Goal: Transaction & Acquisition: Purchase product/service

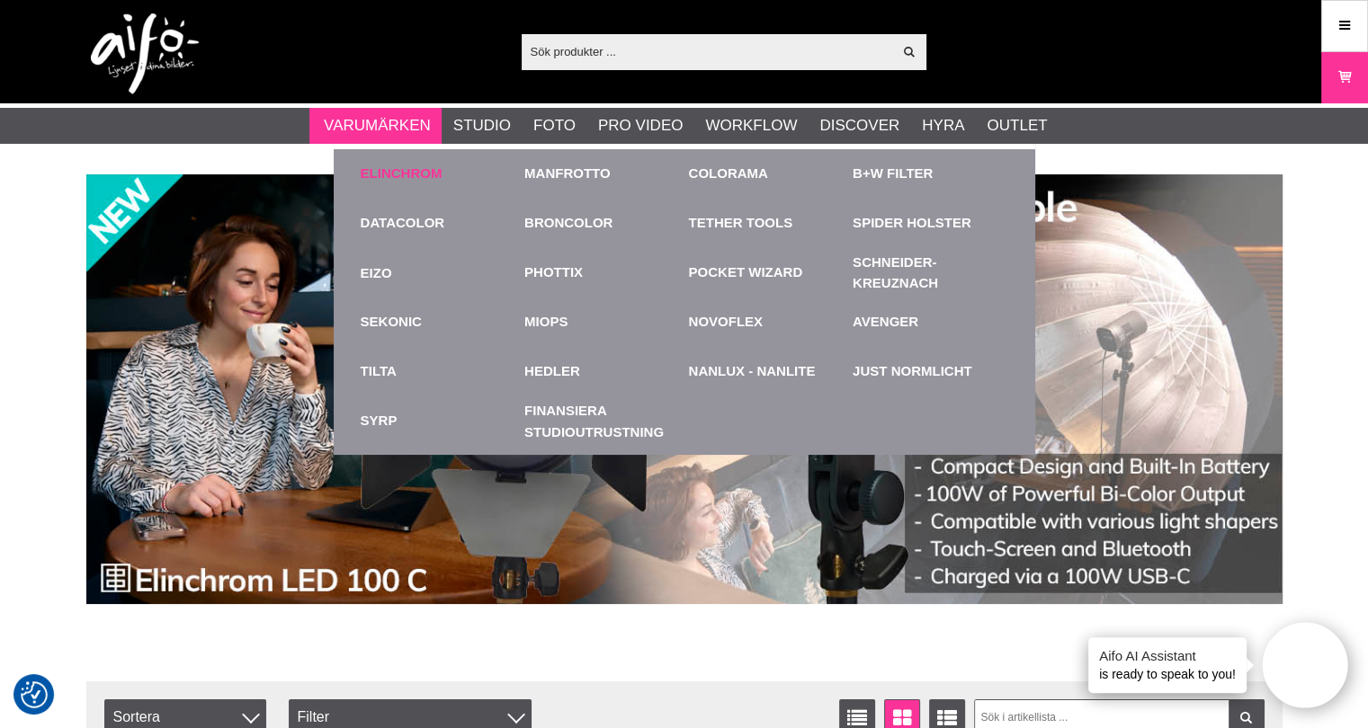
click at [403, 165] on link "Elinchrom" at bounding box center [402, 174] width 82 height 21
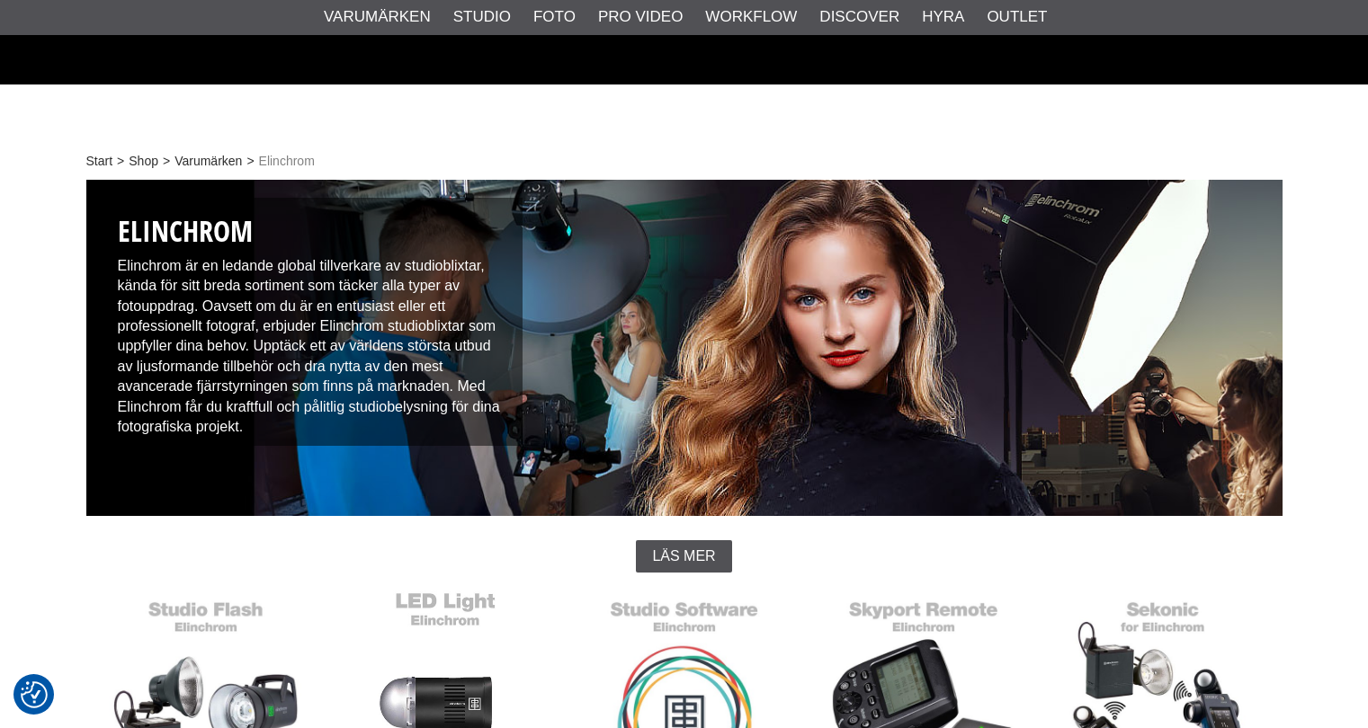
scroll to position [450, 0]
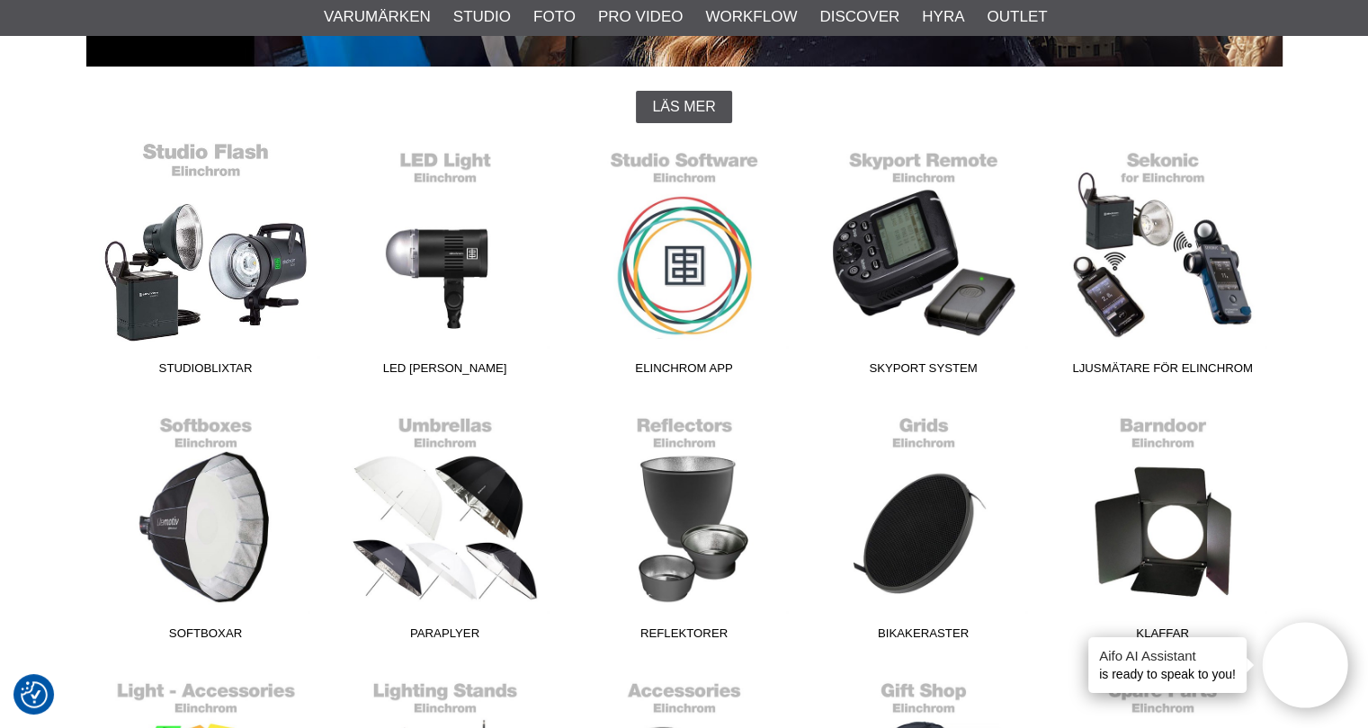
click at [247, 255] on link "Studioblixtar" at bounding box center [205, 262] width 239 height 243
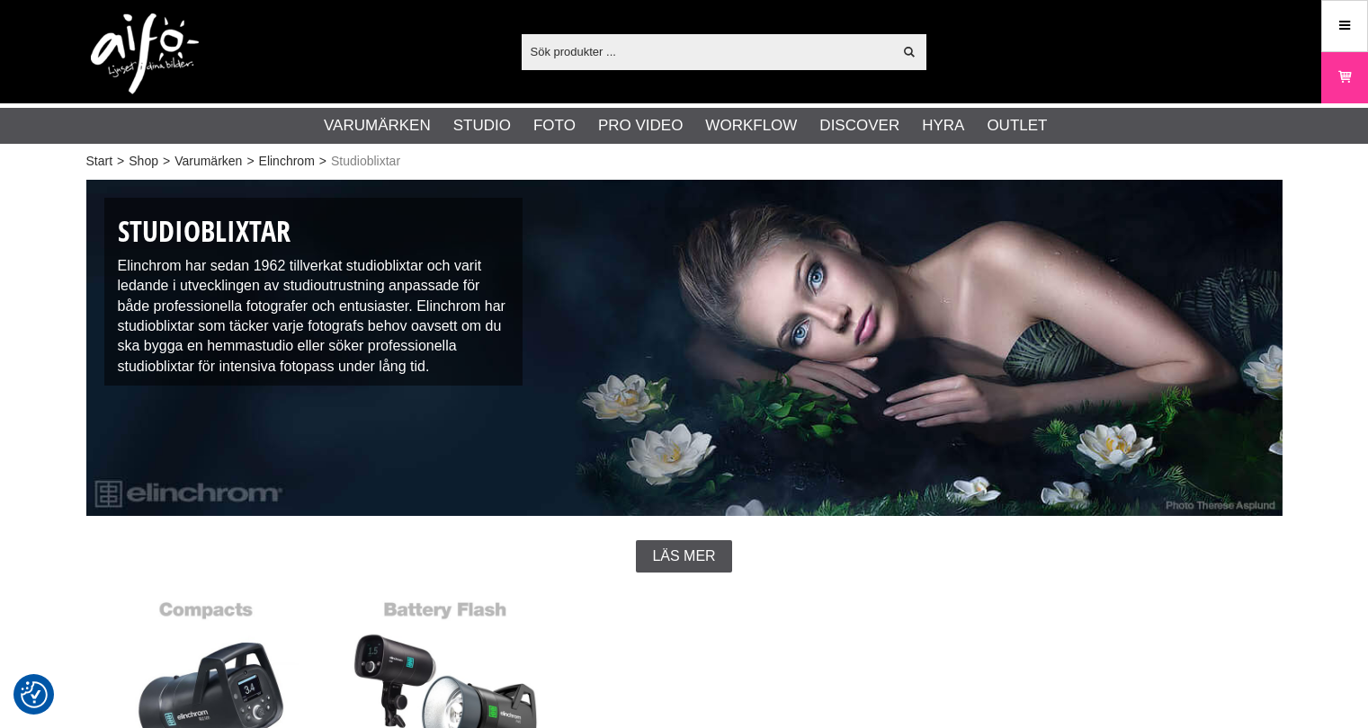
scroll to position [450, 0]
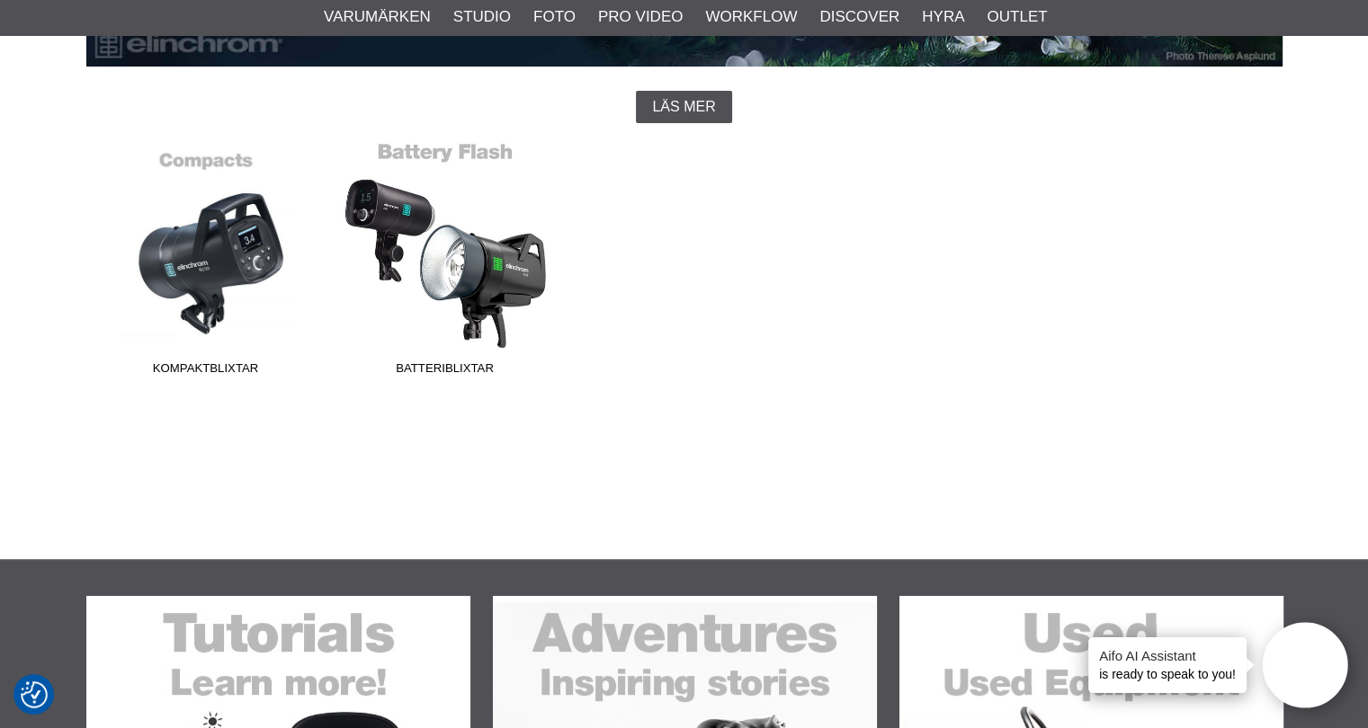
click at [441, 259] on link "Batteriblixtar" at bounding box center [444, 262] width 239 height 243
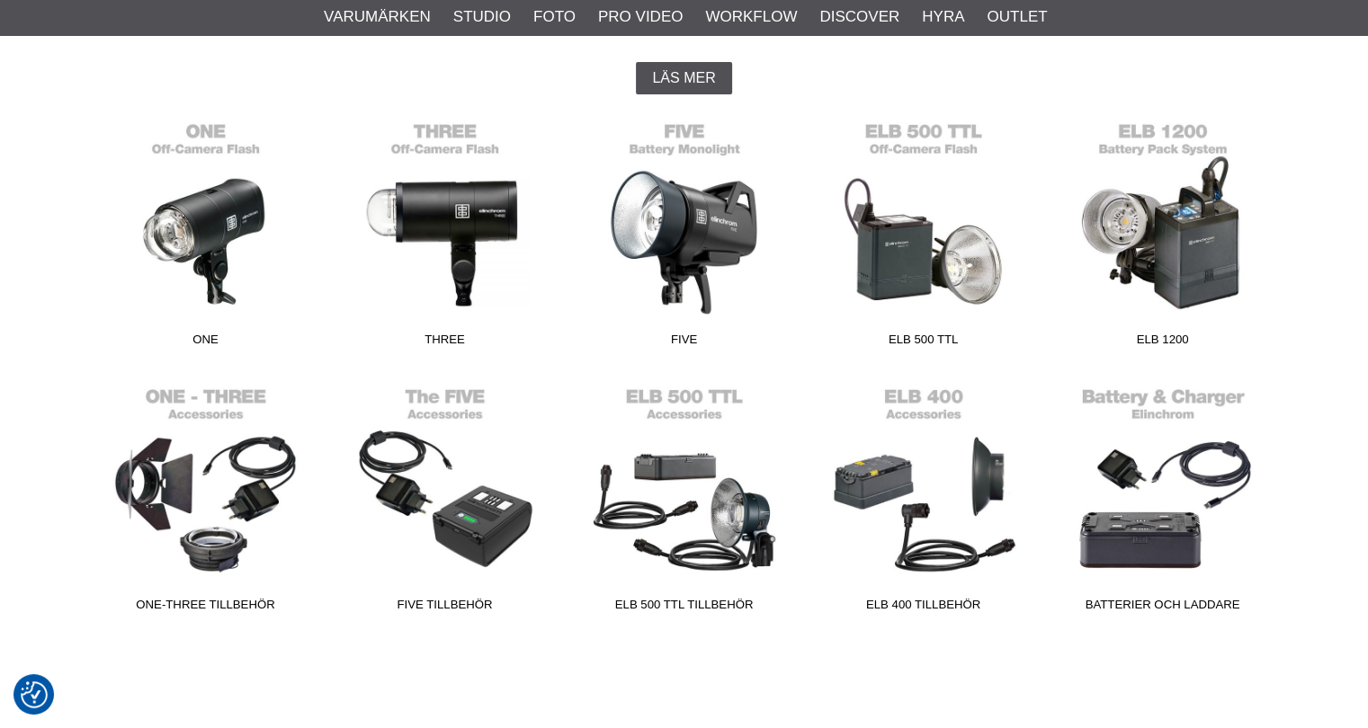
scroll to position [539, 0]
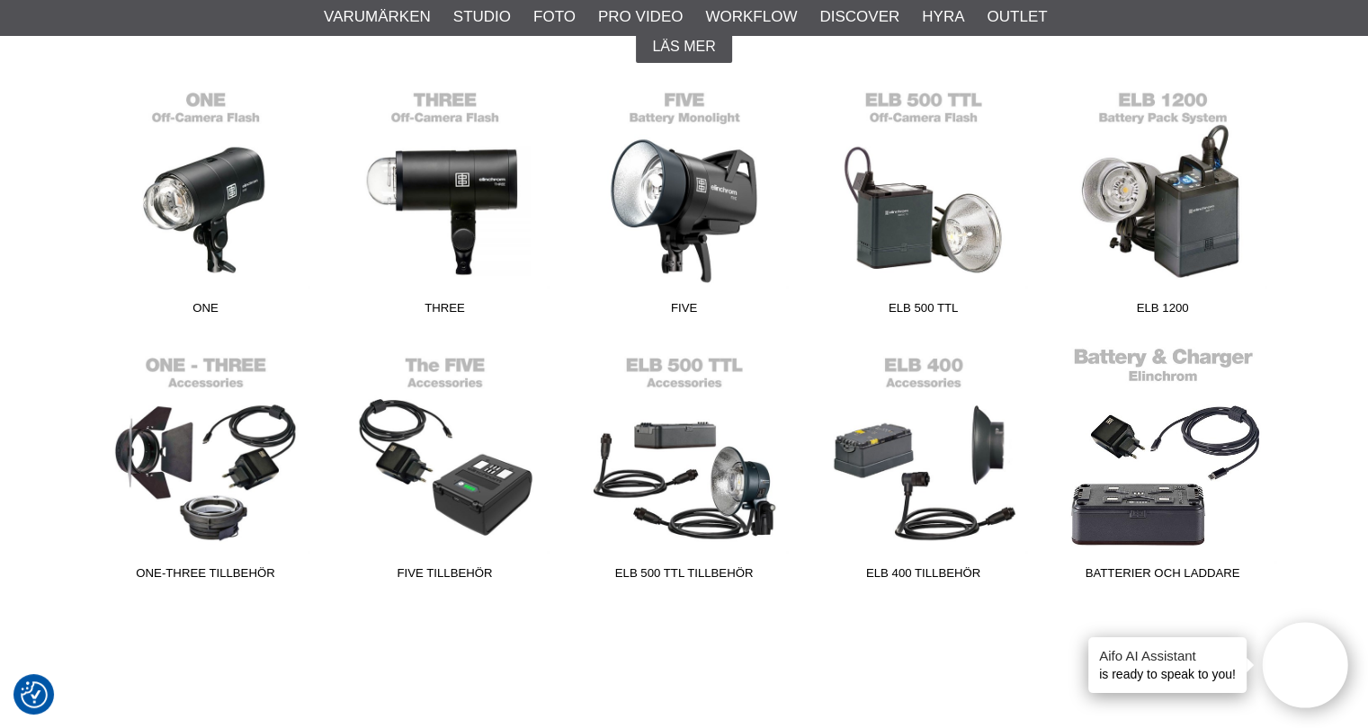
click at [1199, 456] on link "Batterier och Laddare" at bounding box center [1162, 467] width 239 height 243
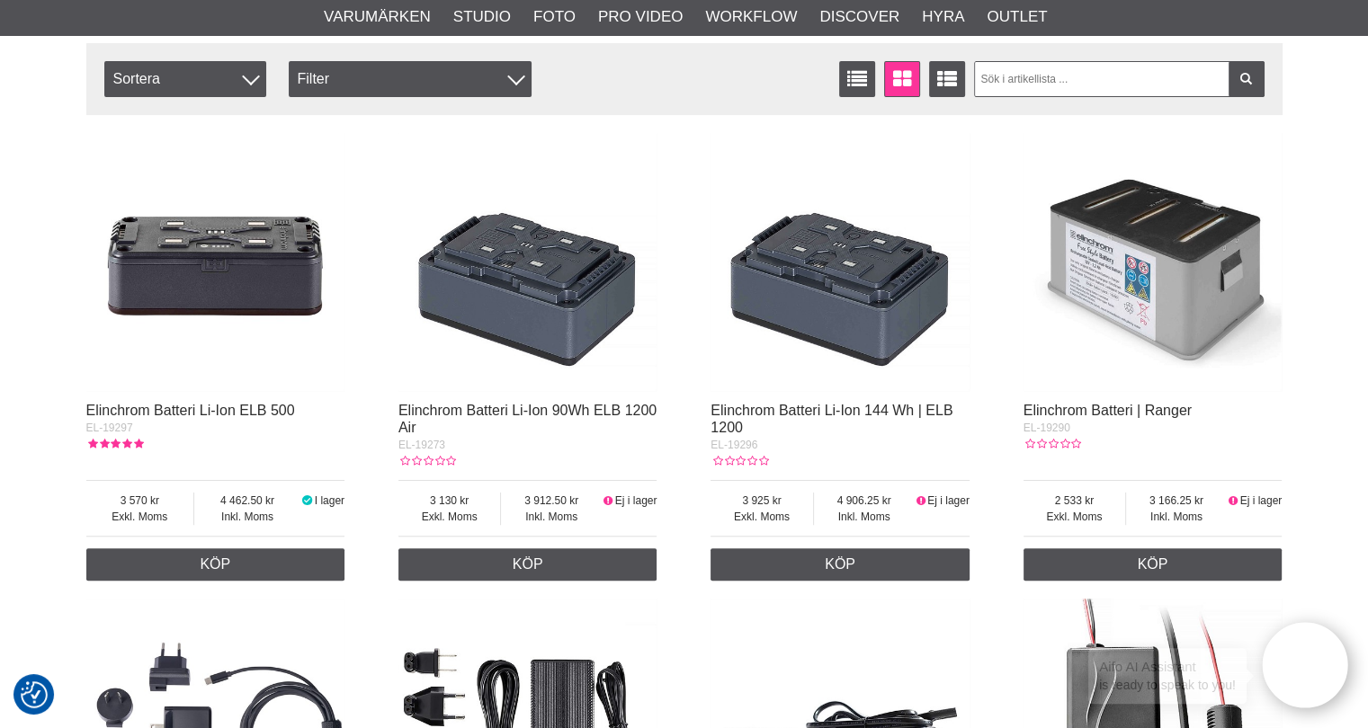
scroll to position [360, 0]
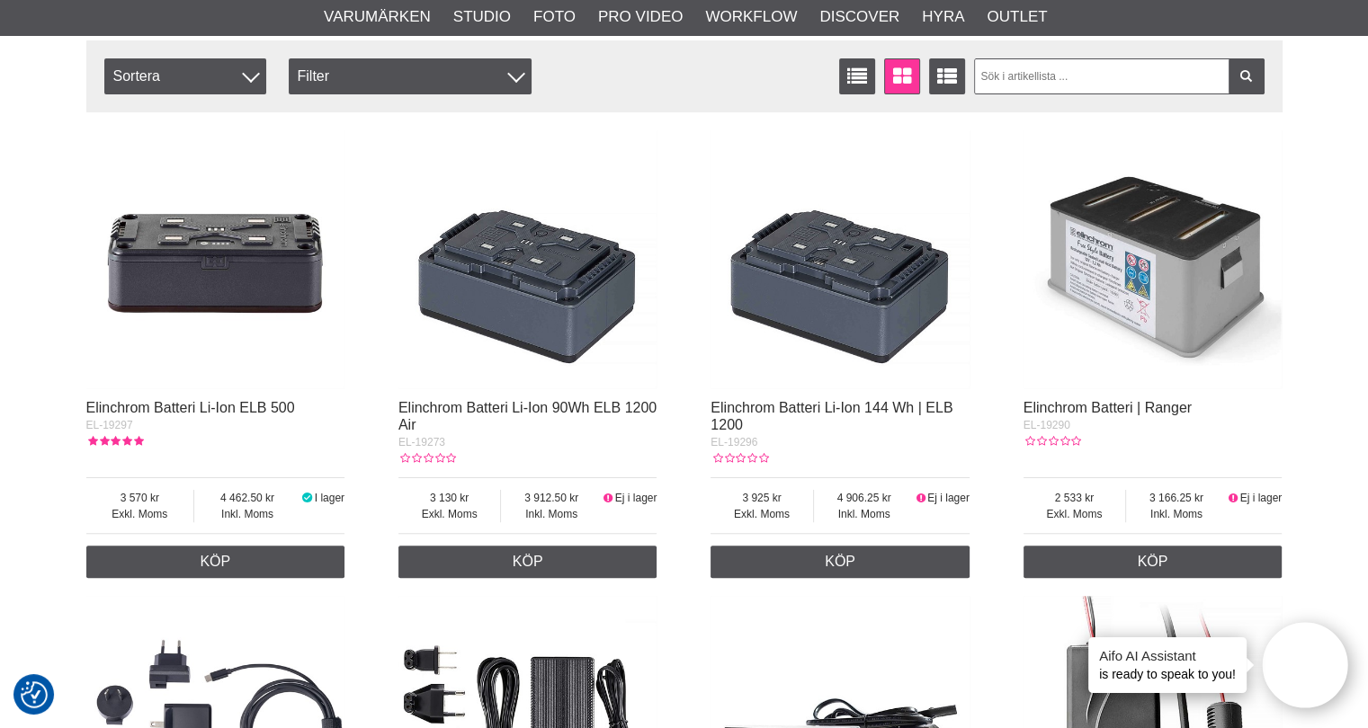
click at [825, 352] on img at bounding box center [839, 259] width 259 height 259
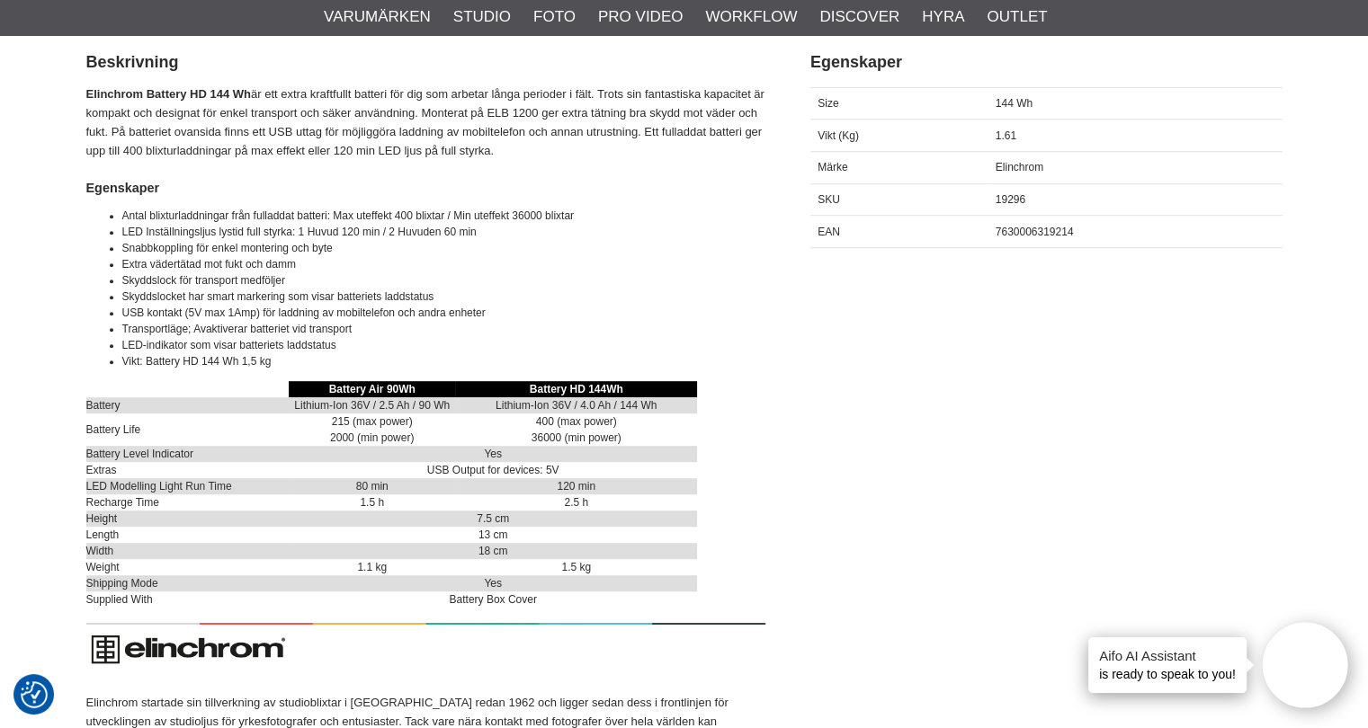
scroll to position [899, 0]
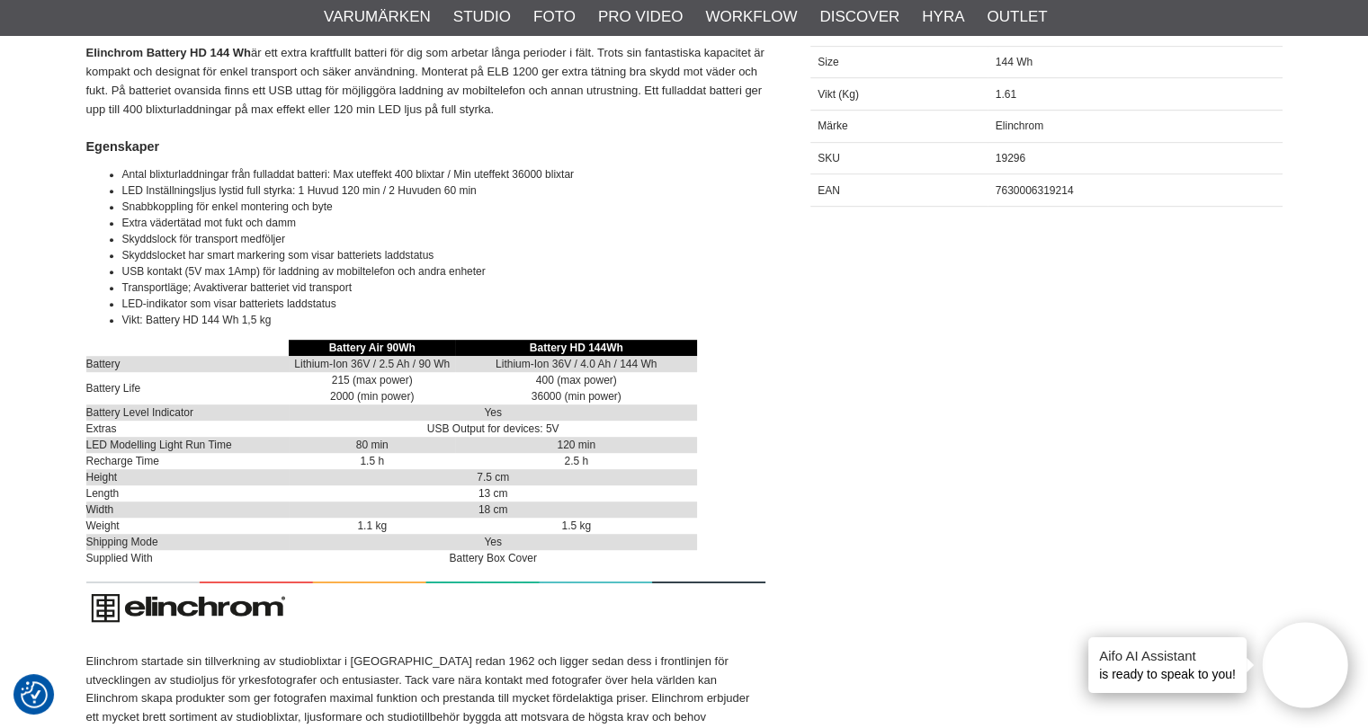
click at [1009, 334] on div "Beskrivning Egenskaper Beskrivning Elinchrom Battery HD 144 Wh är ett extra kra…" at bounding box center [684, 375] width 1196 height 766
